Goal: Task Accomplishment & Management: Manage account settings

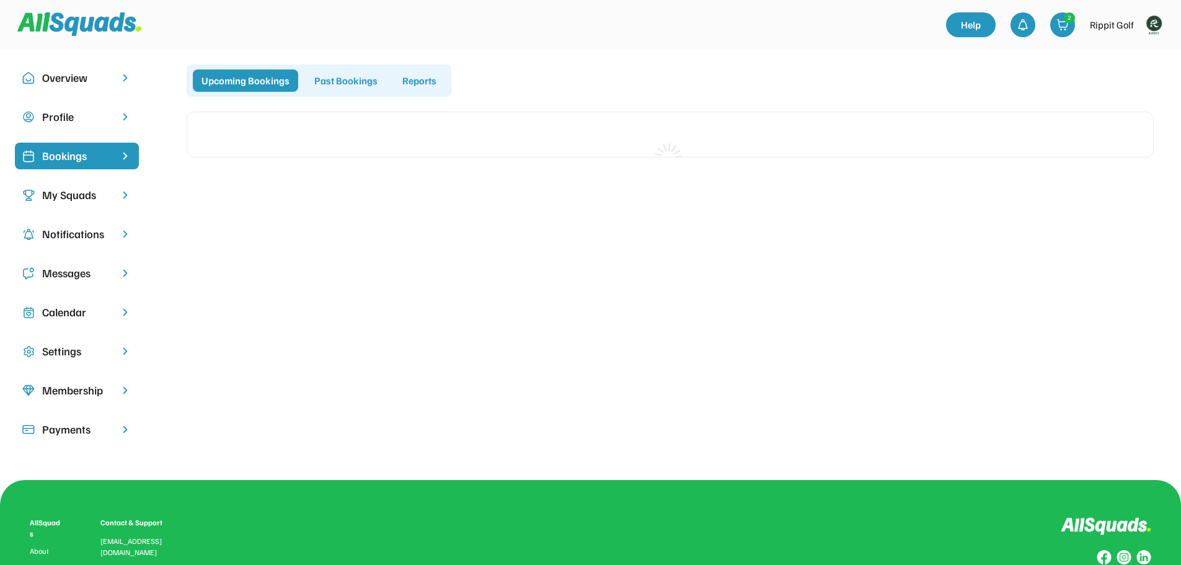
click at [56, 303] on div "Calendar" at bounding box center [77, 312] width 124 height 27
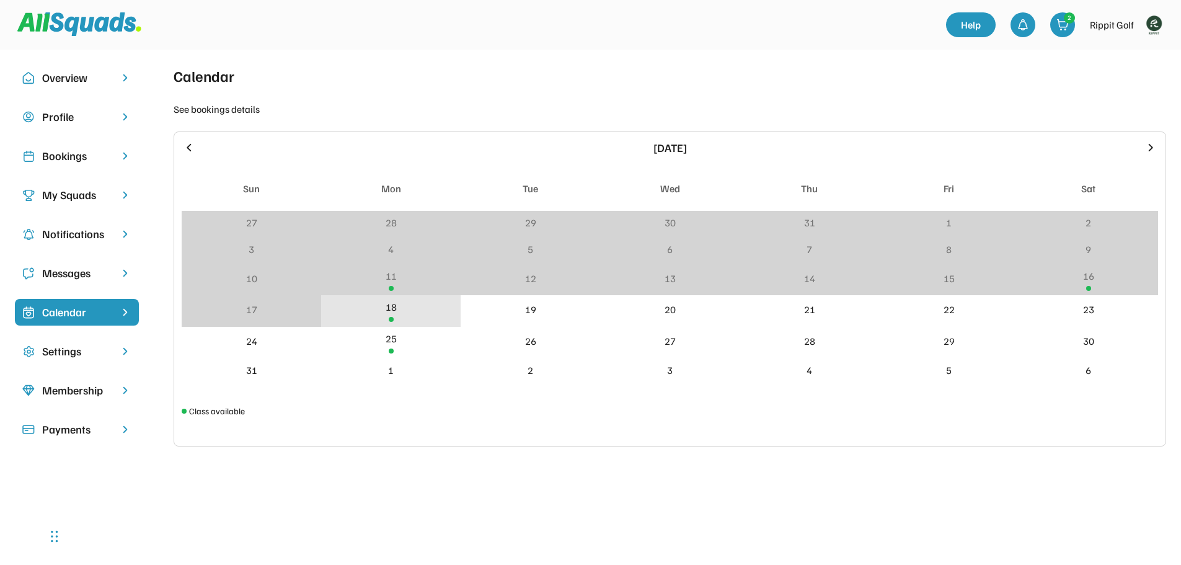
click at [420, 301] on div "18" at bounding box center [391, 311] width 140 height 32
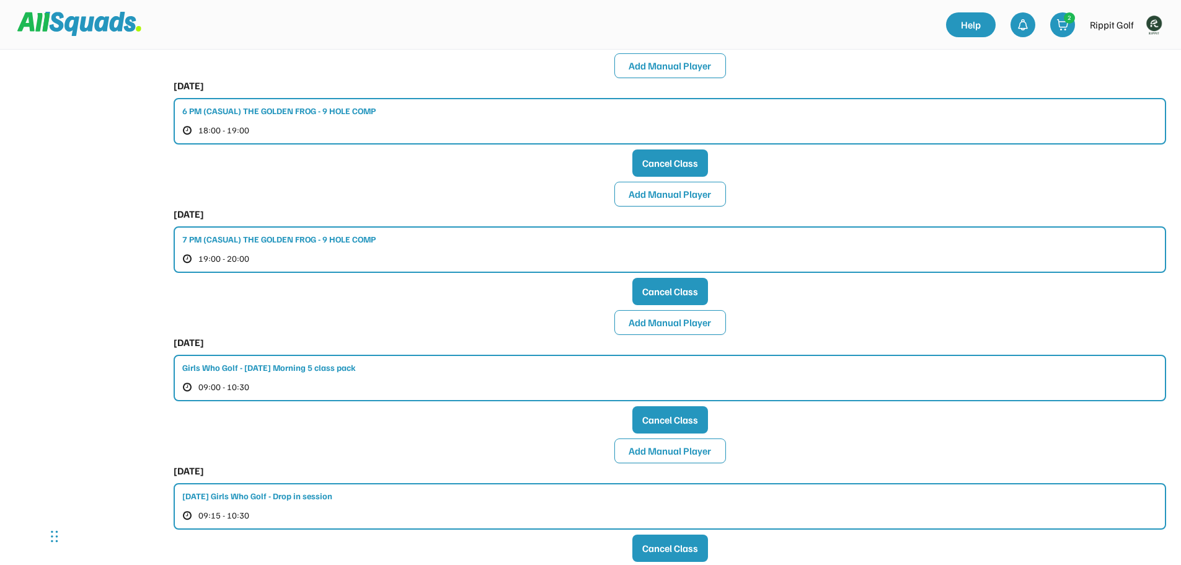
scroll to position [636, 0]
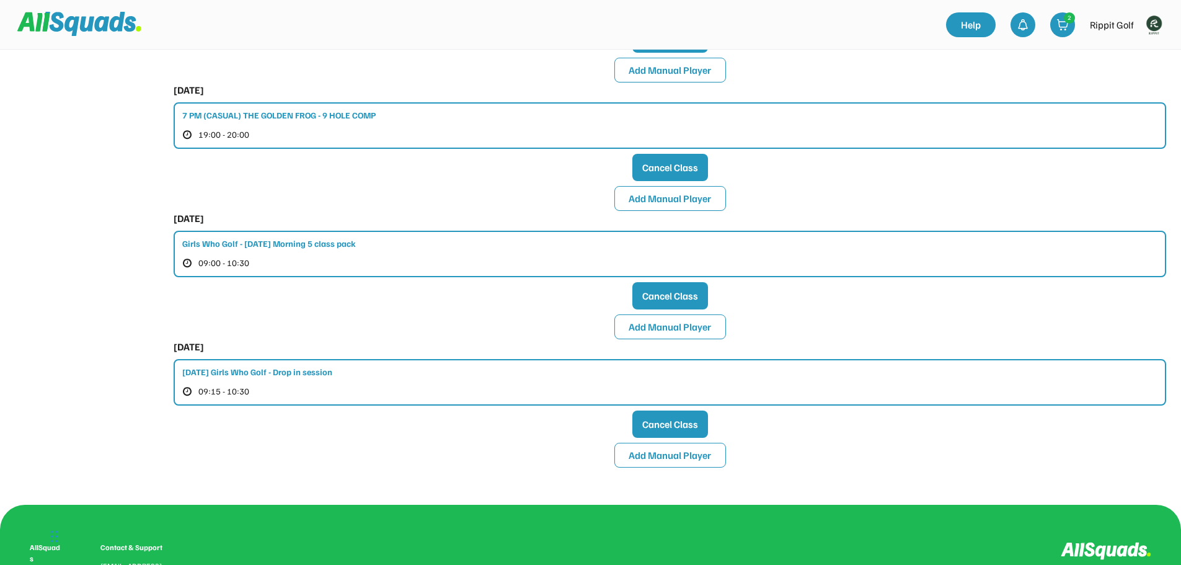
click at [277, 117] on div "7 PM (CASUAL) THE GOLDEN FROG - 9 HOLE COMP" at bounding box center [278, 115] width 193 height 13
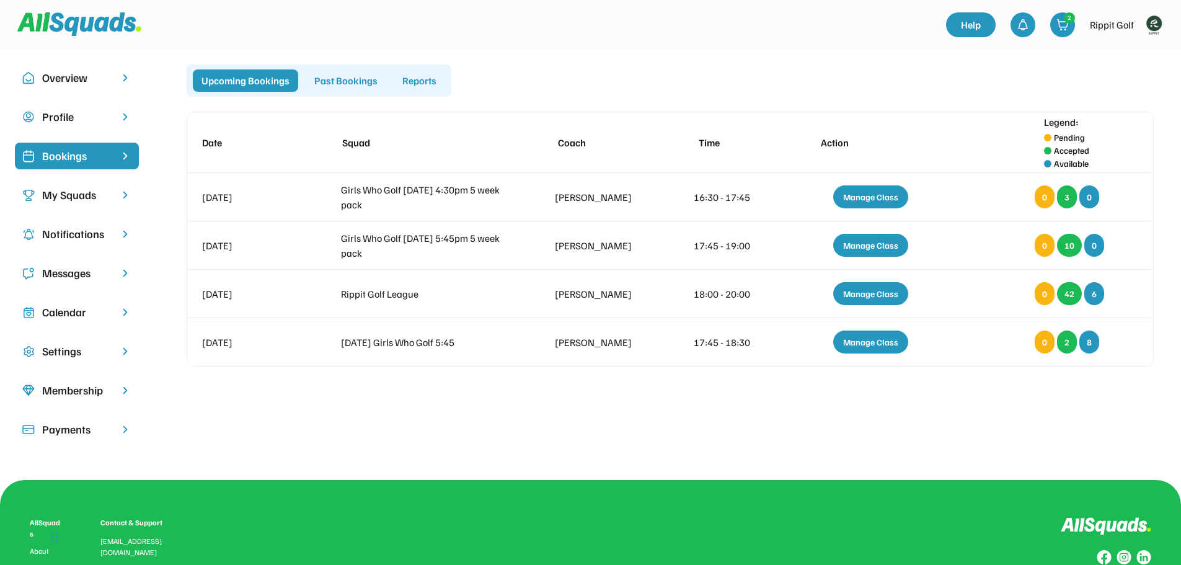
click at [107, 161] on div "Bookings" at bounding box center [76, 156] width 69 height 17
click at [80, 320] on div "Calendar" at bounding box center [76, 312] width 69 height 17
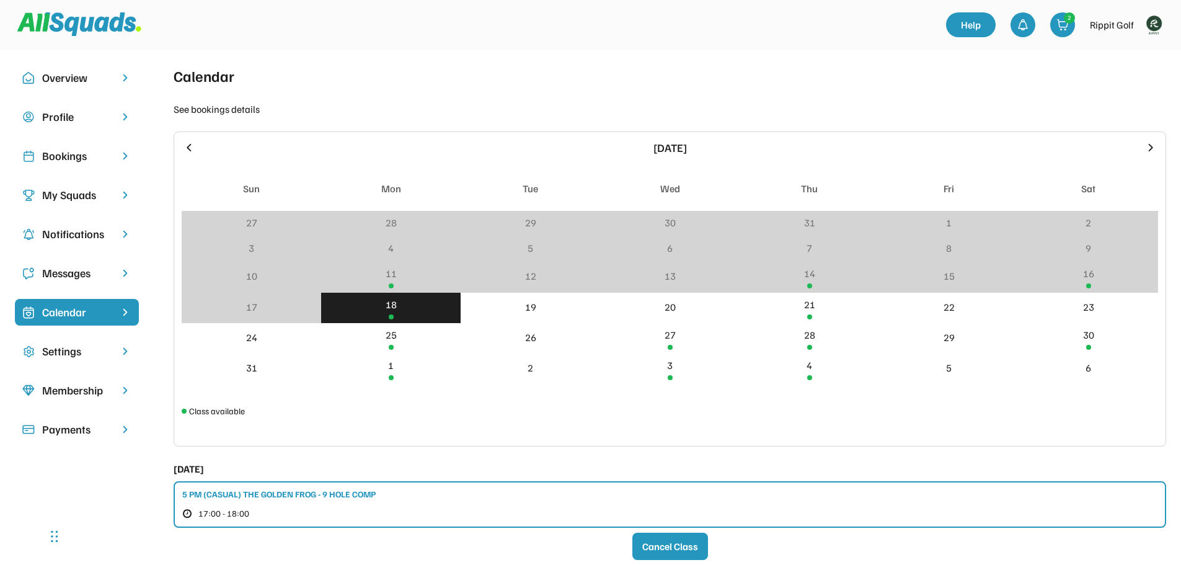
click at [394, 308] on div "18" at bounding box center [391, 304] width 11 height 15
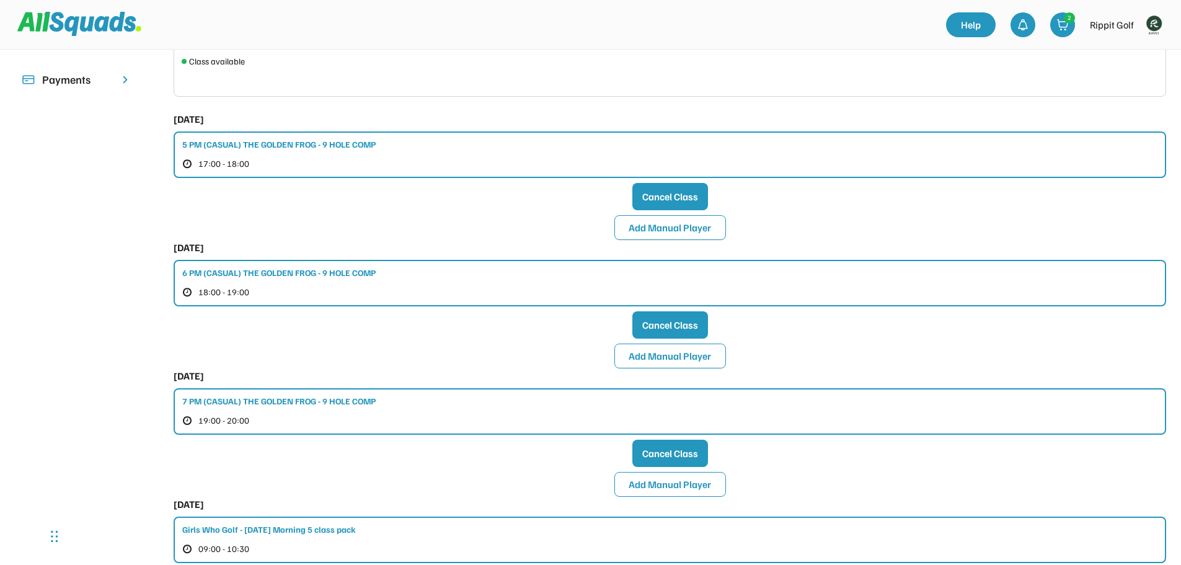
scroll to position [372, 0]
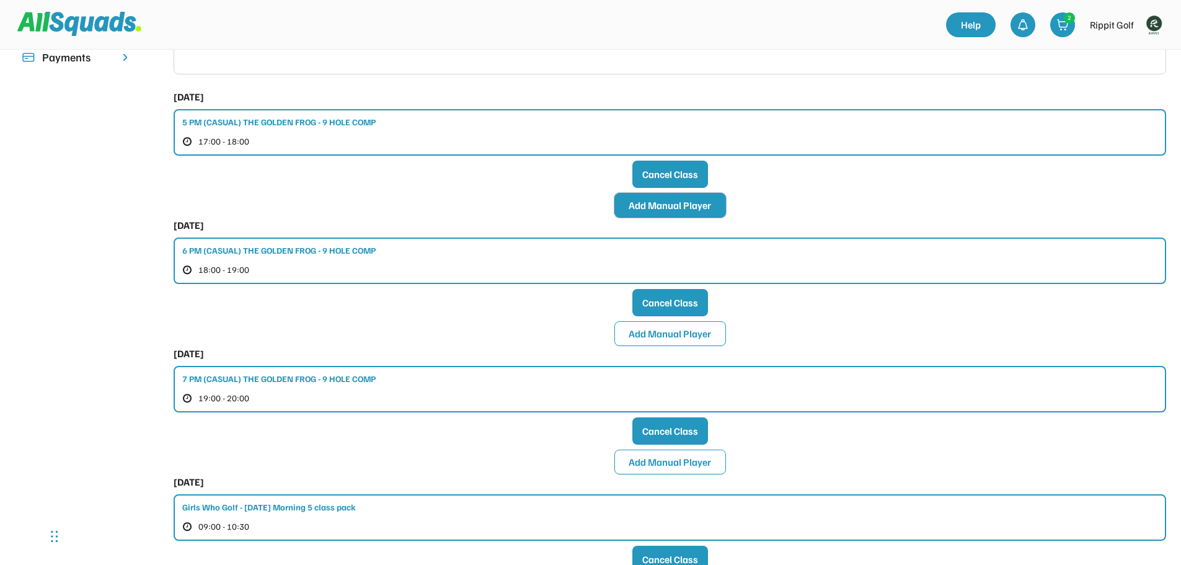
click at [661, 202] on button "Add Manual Player" at bounding box center [670, 205] width 112 height 25
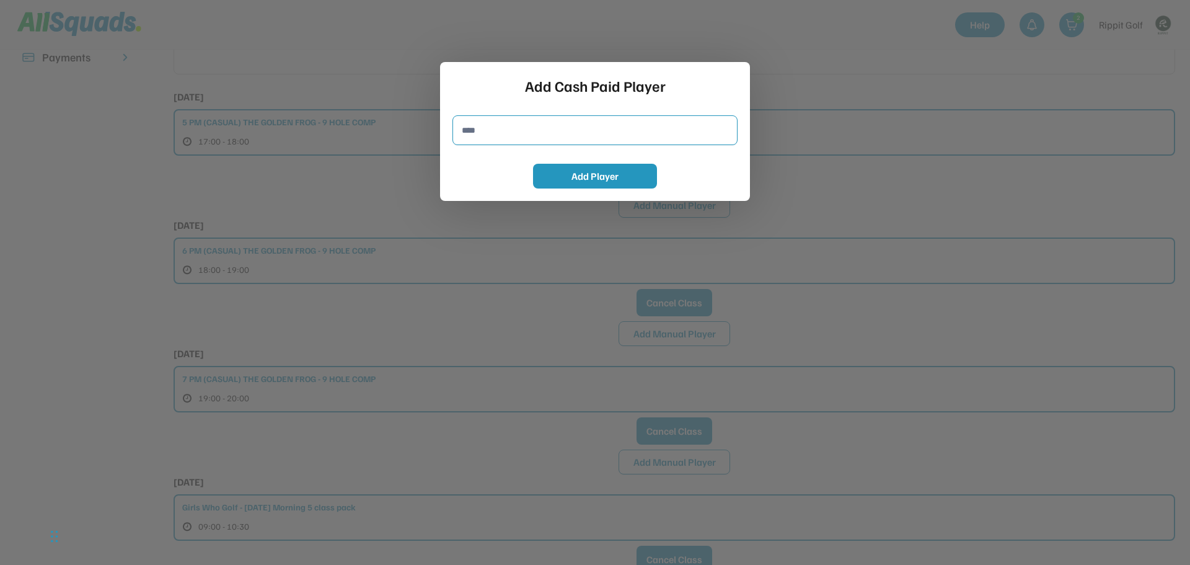
click at [582, 127] on input "input" at bounding box center [595, 130] width 285 height 30
type input "***"
click at [592, 175] on button "Add Player" at bounding box center [595, 176] width 124 height 25
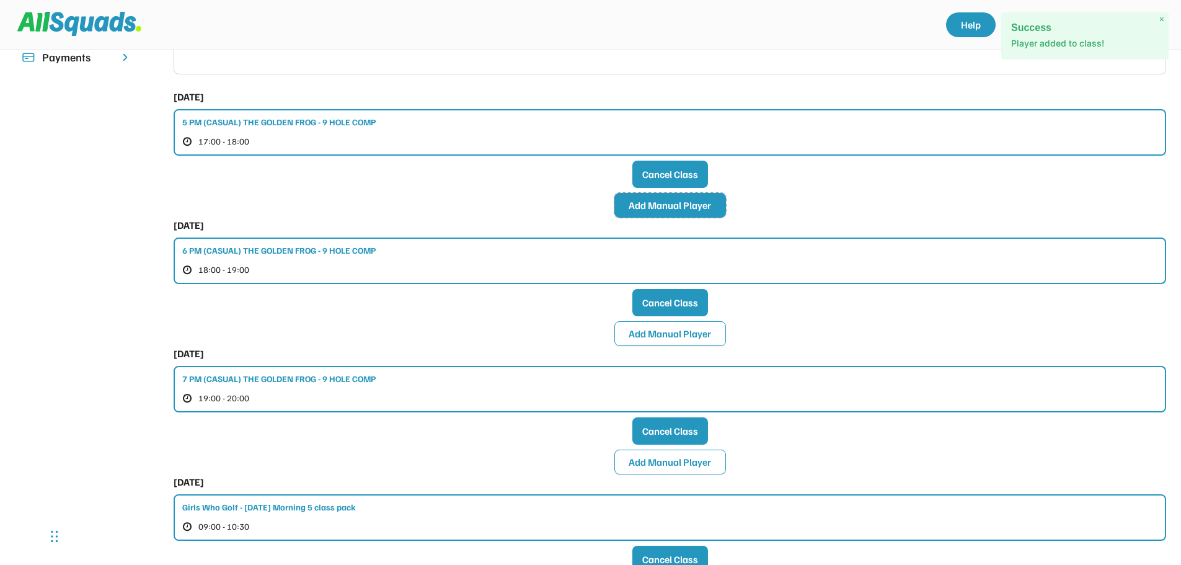
click at [657, 206] on button "Add Manual Player" at bounding box center [670, 205] width 112 height 25
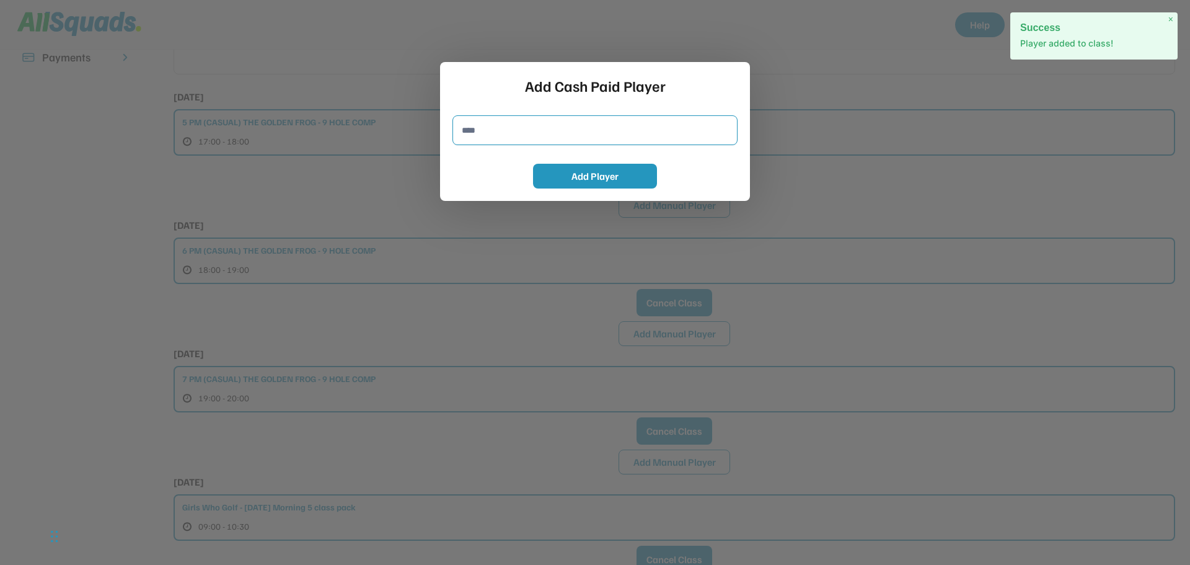
click at [572, 135] on input "input" at bounding box center [595, 130] width 285 height 30
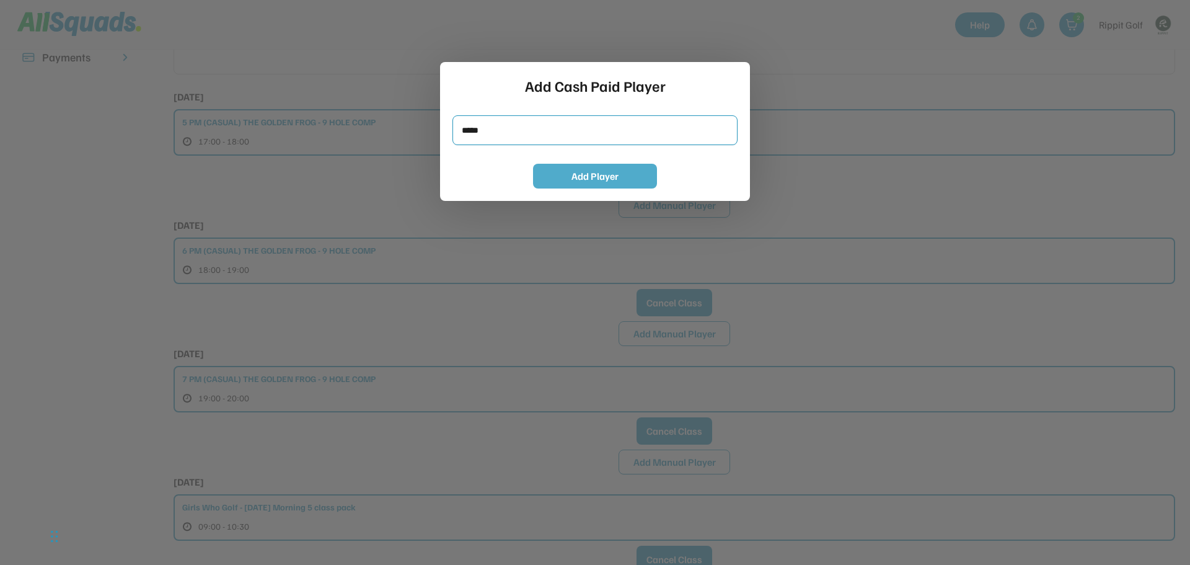
type input "*****"
click at [570, 174] on button "Add Player" at bounding box center [595, 176] width 124 height 25
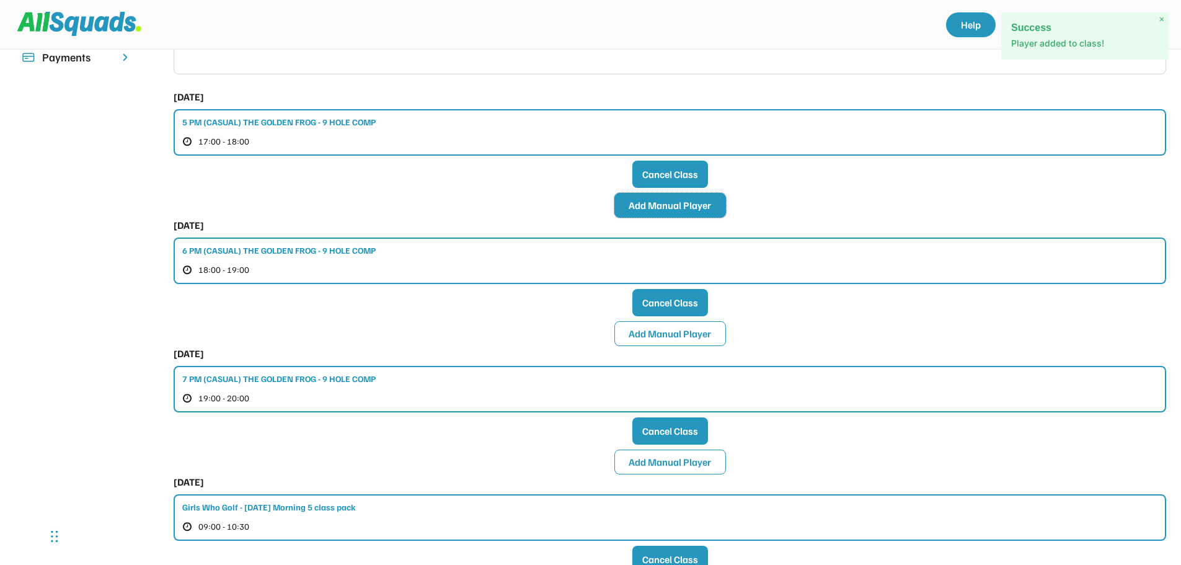
click at [660, 210] on button "Add Manual Player" at bounding box center [670, 205] width 112 height 25
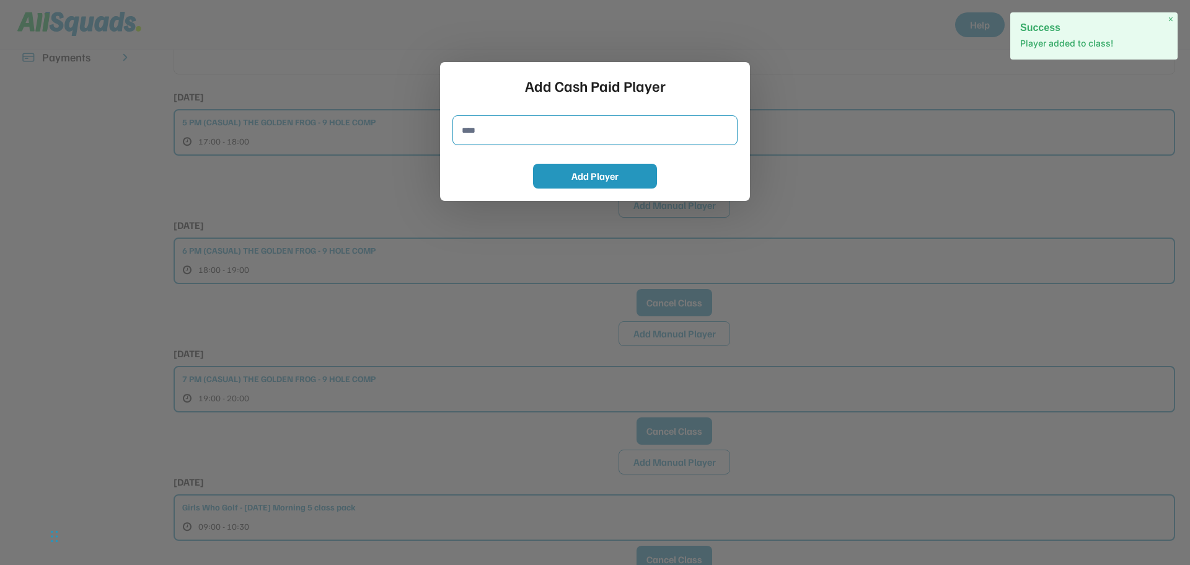
click at [538, 131] on input "input" at bounding box center [595, 130] width 285 height 30
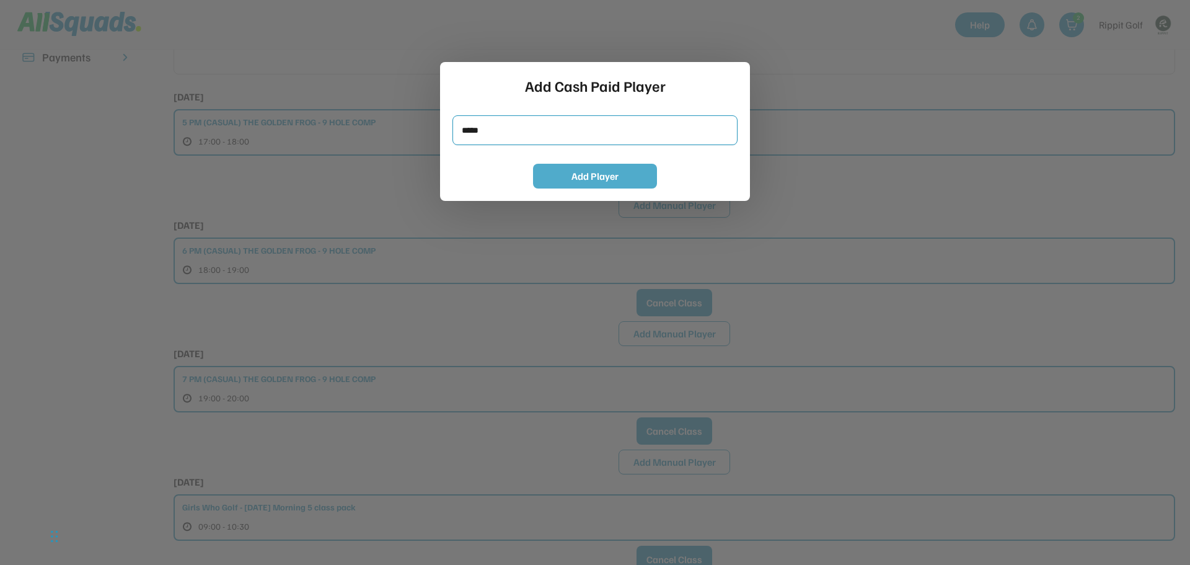
type input "*****"
click at [561, 178] on button "Add Player" at bounding box center [595, 176] width 124 height 25
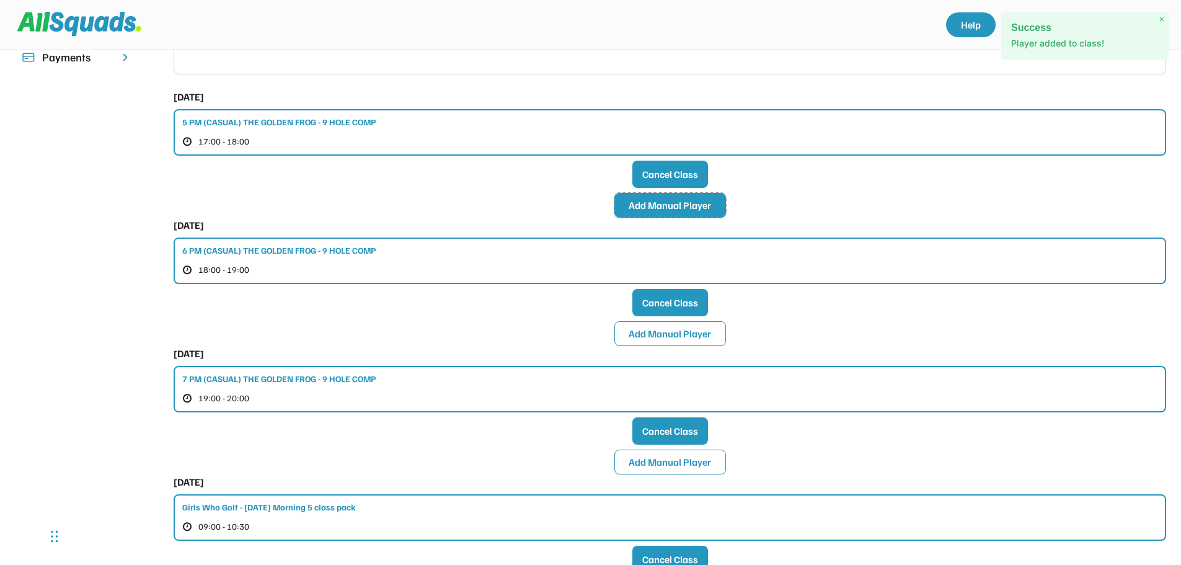
click at [672, 208] on button "Add Manual Player" at bounding box center [670, 205] width 112 height 25
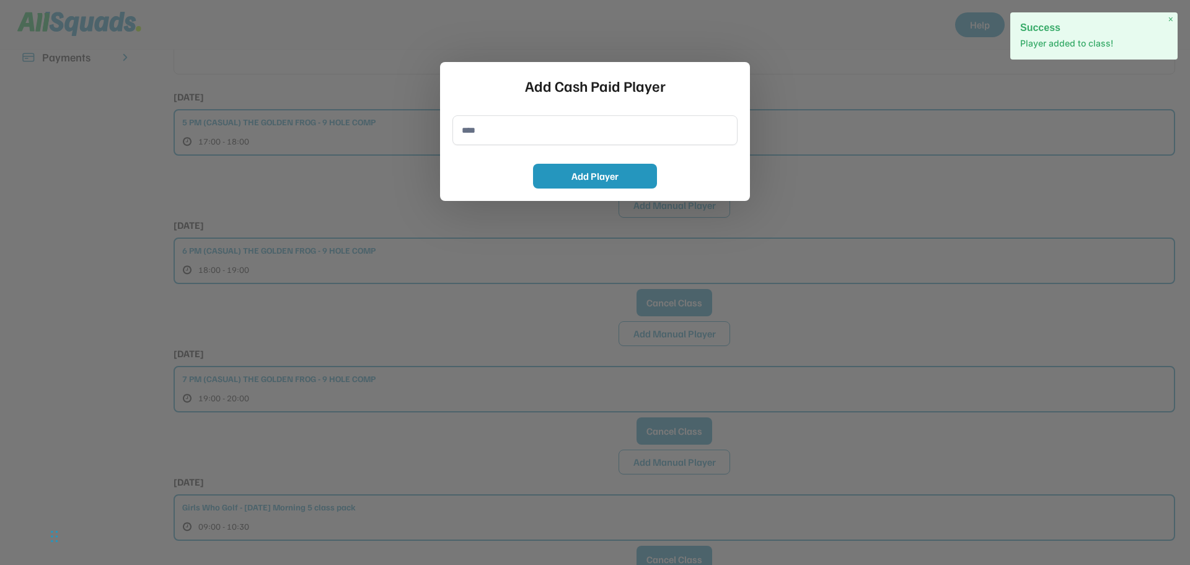
click at [559, 135] on input "input" at bounding box center [595, 130] width 285 height 30
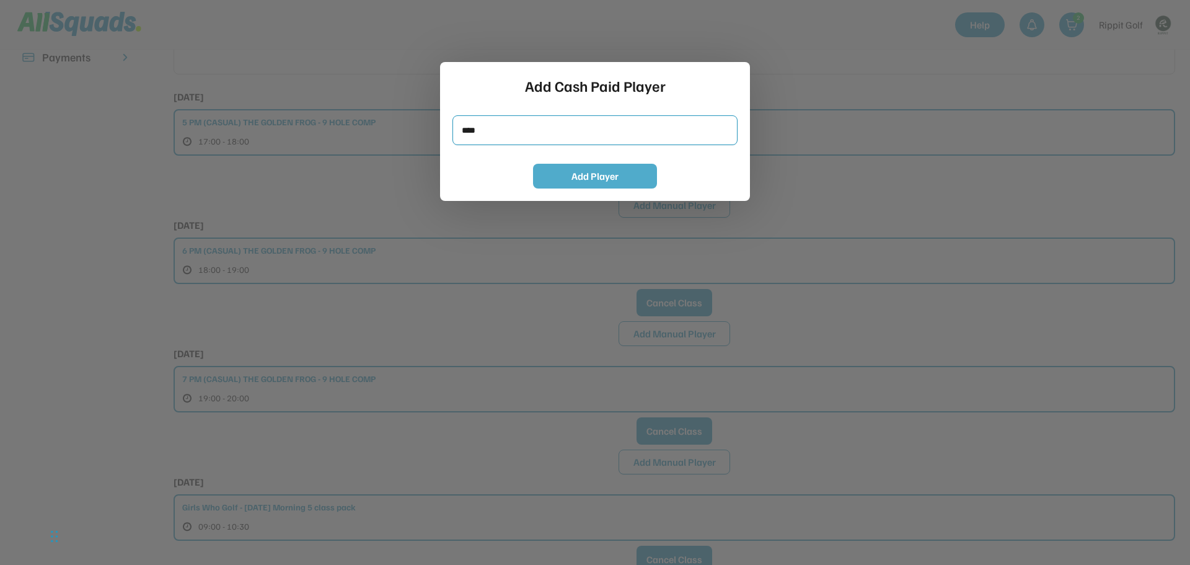
type input "****"
click at [590, 172] on button "Add Player" at bounding box center [595, 176] width 124 height 25
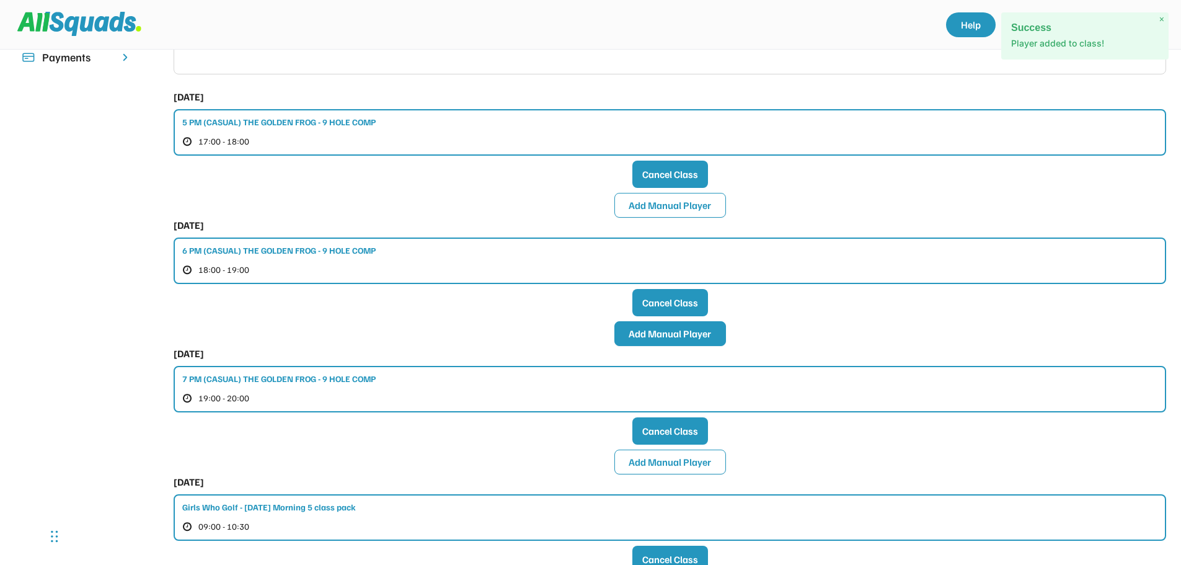
click at [657, 338] on button "Add Manual Player" at bounding box center [670, 333] width 112 height 25
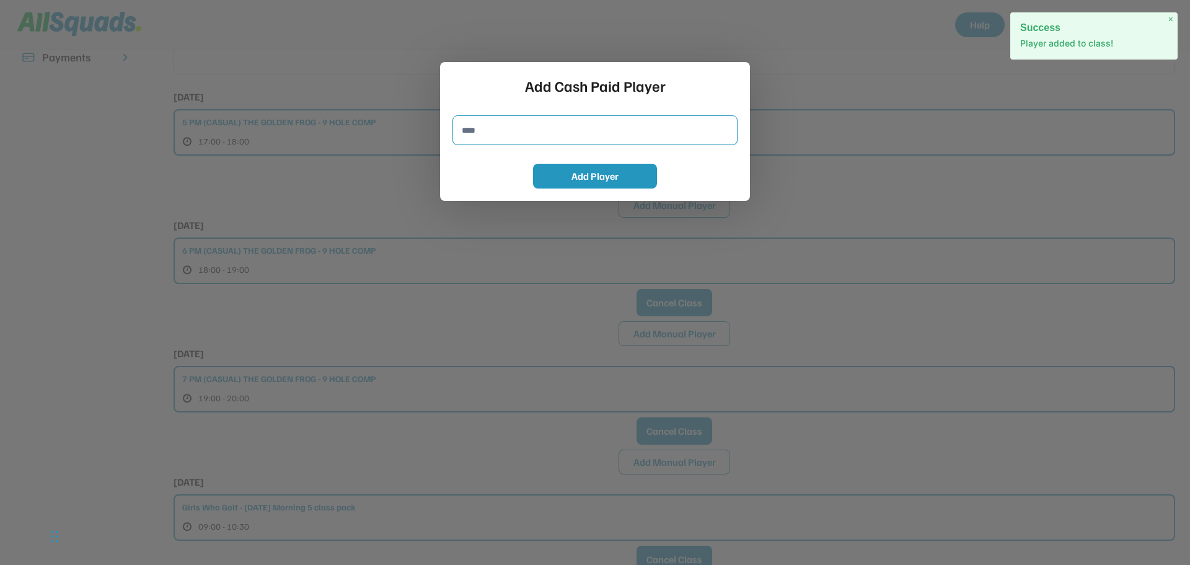
click at [506, 123] on input "input" at bounding box center [595, 130] width 285 height 30
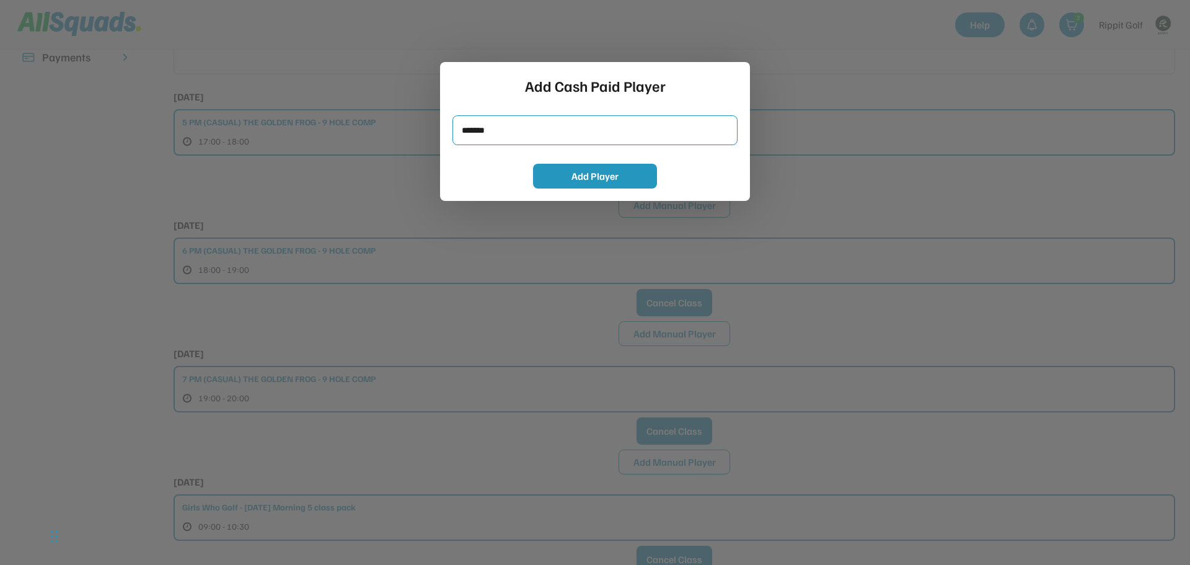
type input "*******"
click at [534, 174] on button "Add Player" at bounding box center [595, 176] width 124 height 25
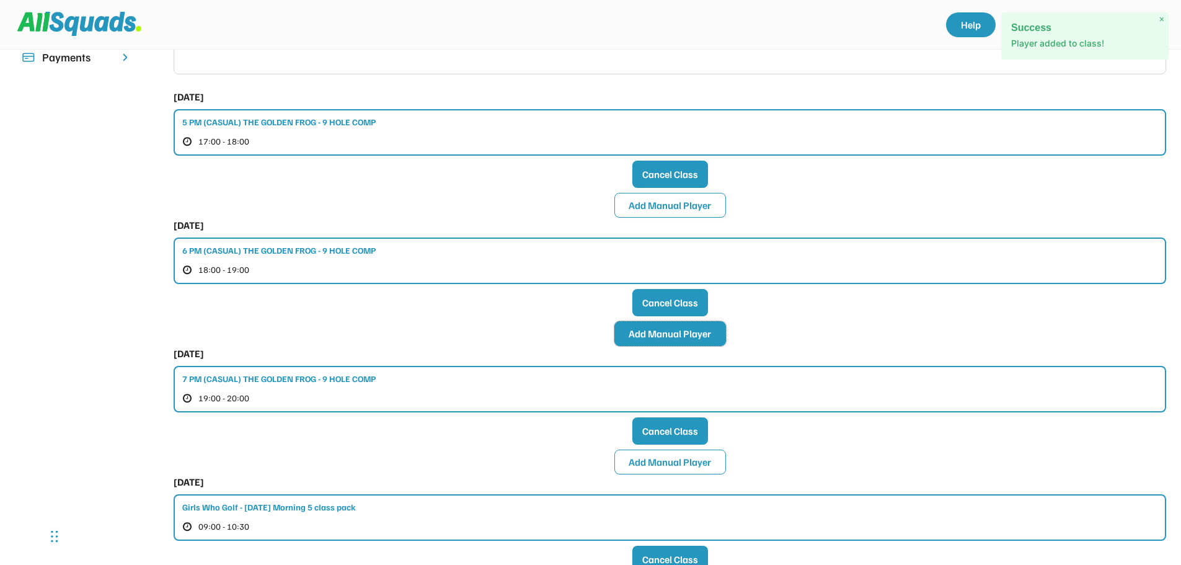
click at [679, 339] on button "Add Manual Player" at bounding box center [670, 333] width 112 height 25
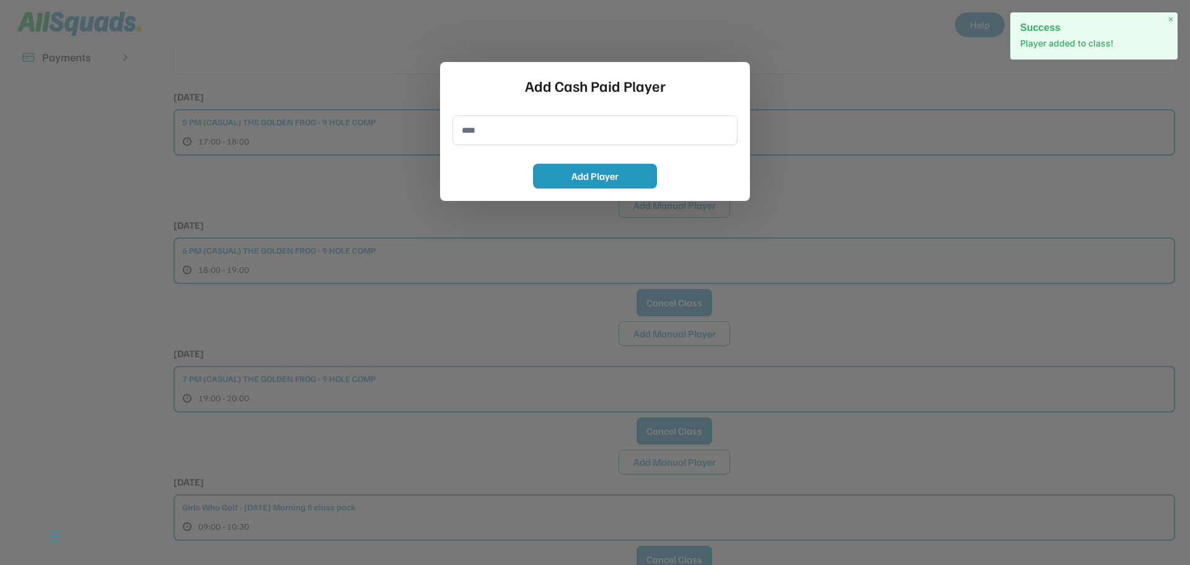
click at [585, 130] on input "input" at bounding box center [595, 130] width 285 height 30
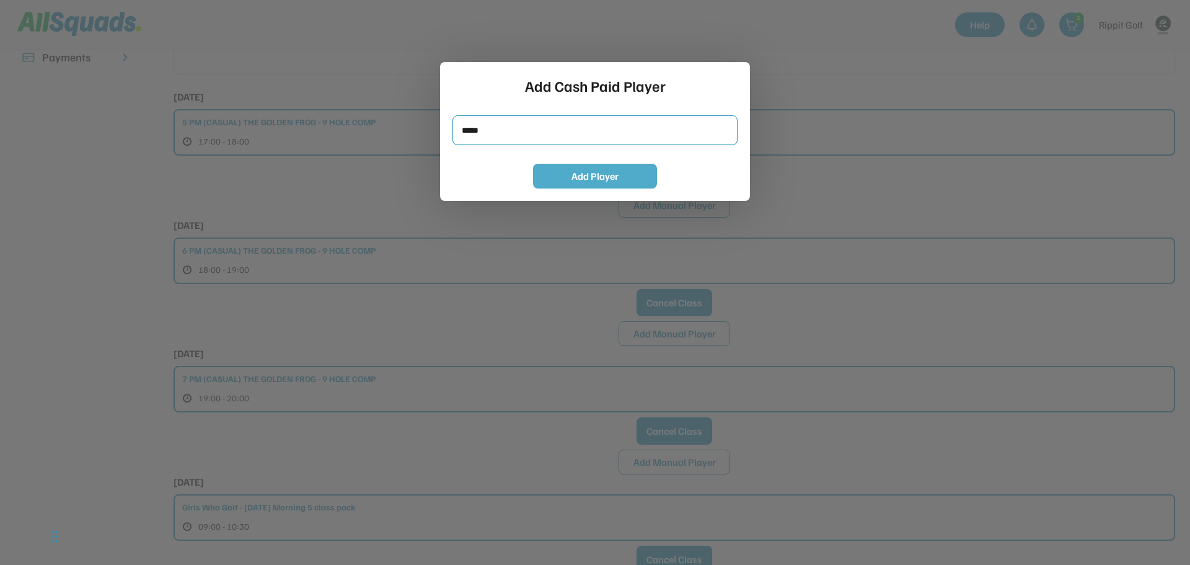
type input "*****"
click at [587, 178] on button "Add Player" at bounding box center [595, 176] width 124 height 25
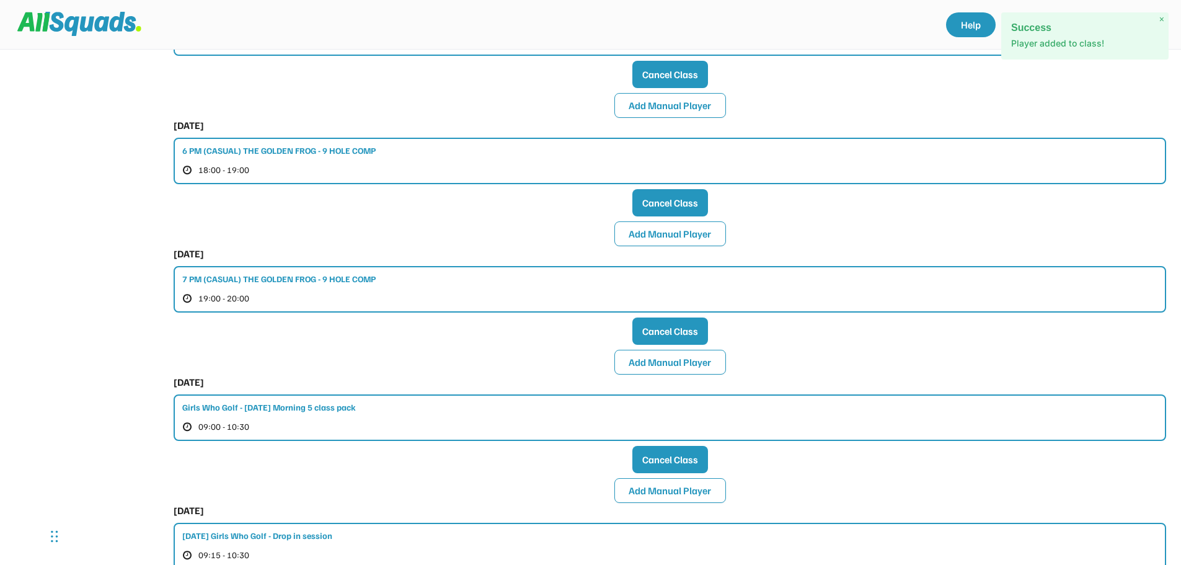
scroll to position [496, 0]
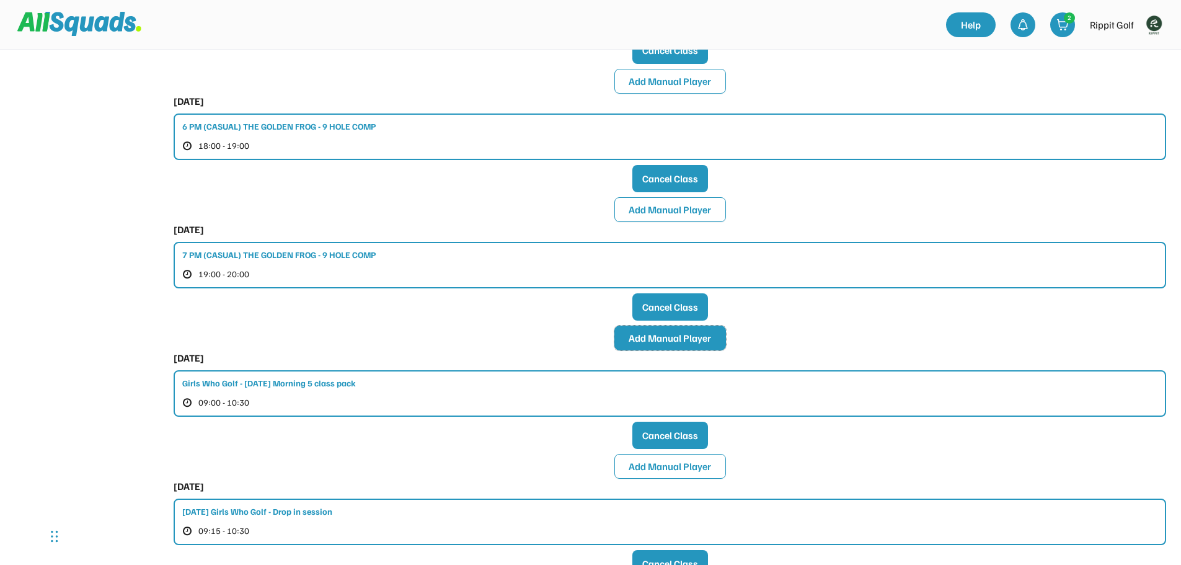
click at [676, 344] on button "Add Manual Player" at bounding box center [670, 338] width 112 height 25
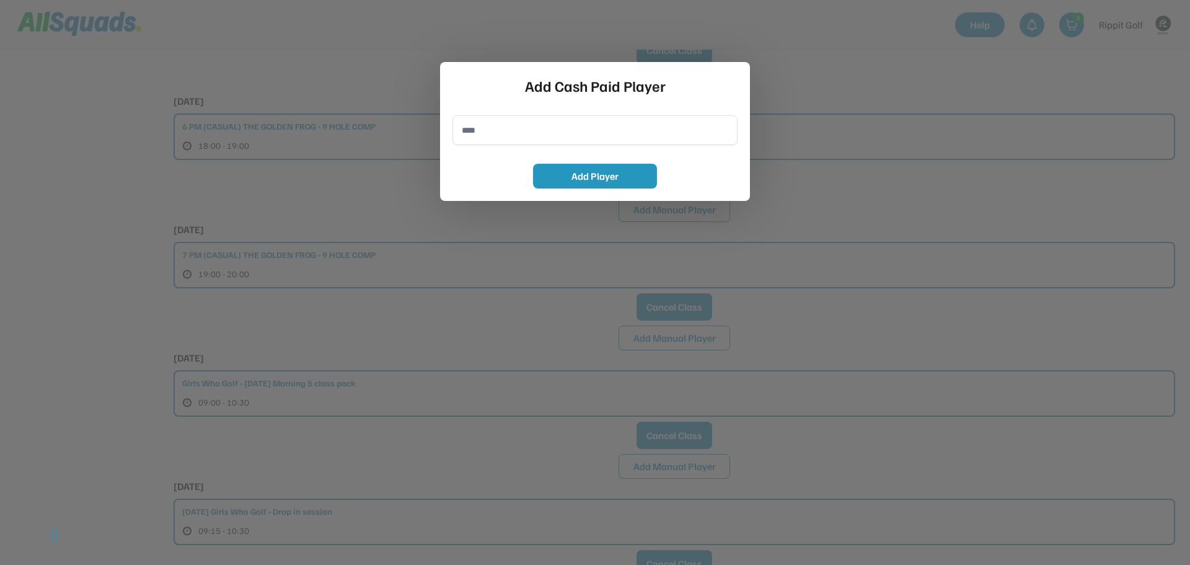
click at [524, 119] on input "input" at bounding box center [595, 130] width 285 height 30
type input "**********"
click at [567, 186] on button "Add Player" at bounding box center [595, 176] width 124 height 25
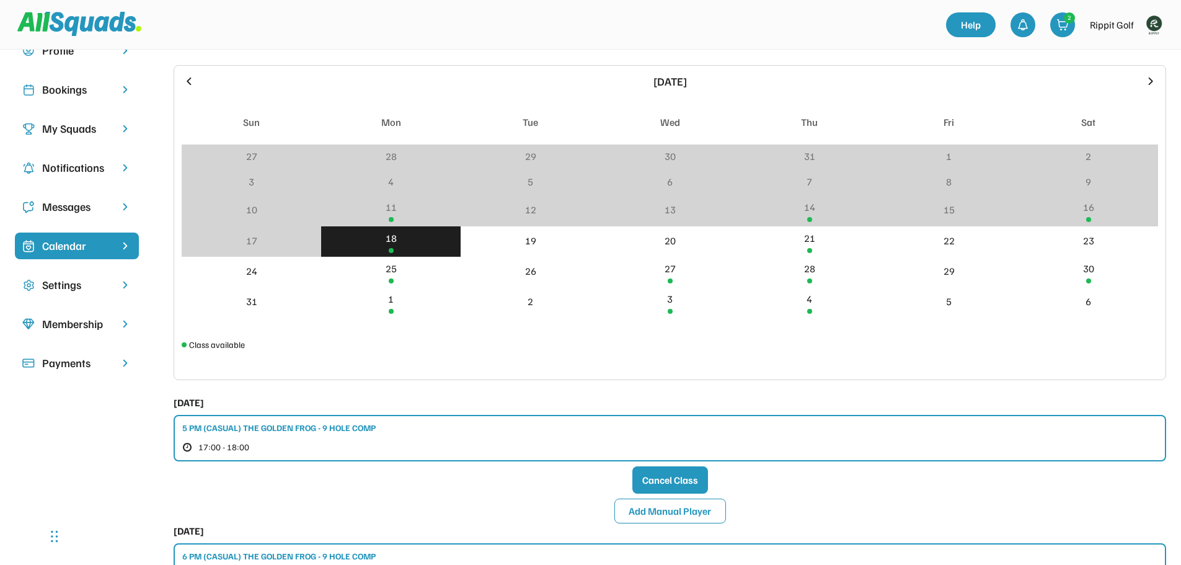
scroll to position [62, 0]
